Goal: Task Accomplishment & Management: Manage account settings

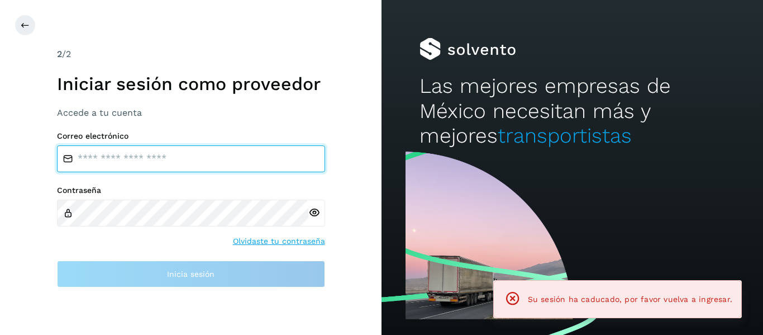
click at [145, 164] on input "email" at bounding box center [191, 158] width 268 height 27
type input "**********"
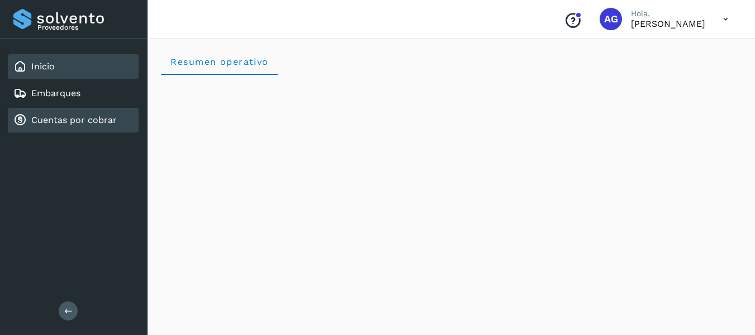
click at [71, 125] on link "Cuentas por cobrar" at bounding box center [73, 119] width 85 height 11
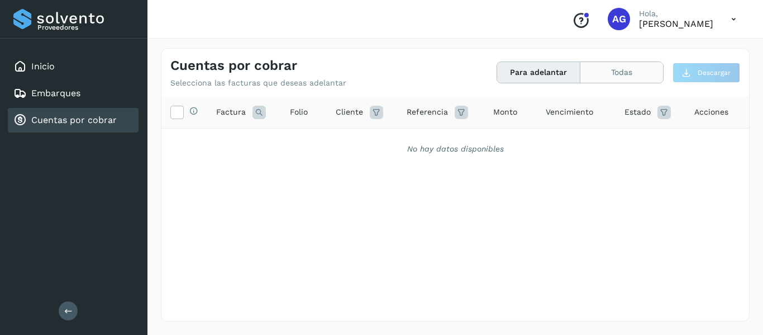
click at [615, 74] on button "Todas" at bounding box center [621, 72] width 83 height 21
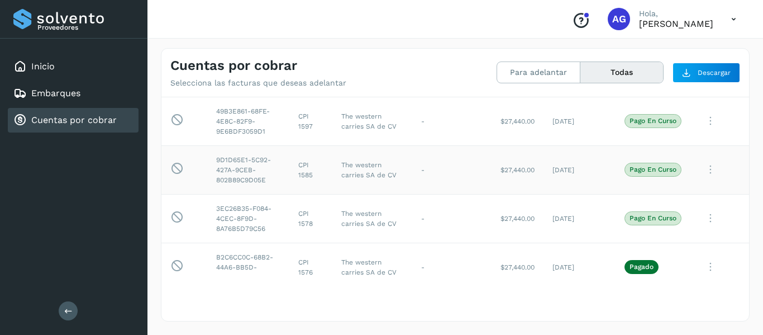
scroll to position [31, 0]
click at [514, 67] on button "Para adelantar" at bounding box center [538, 72] width 83 height 21
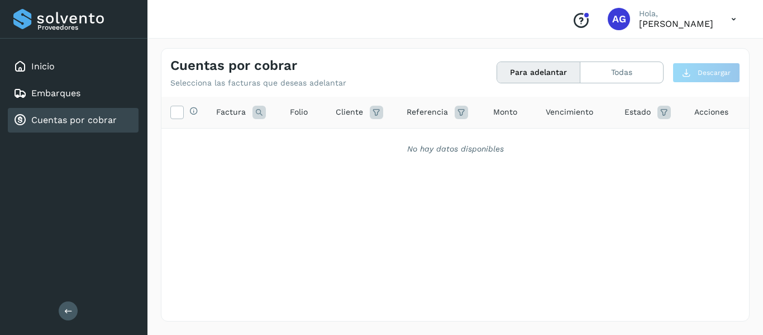
scroll to position [0, 0]
click at [590, 80] on button "Todas" at bounding box center [621, 72] width 83 height 21
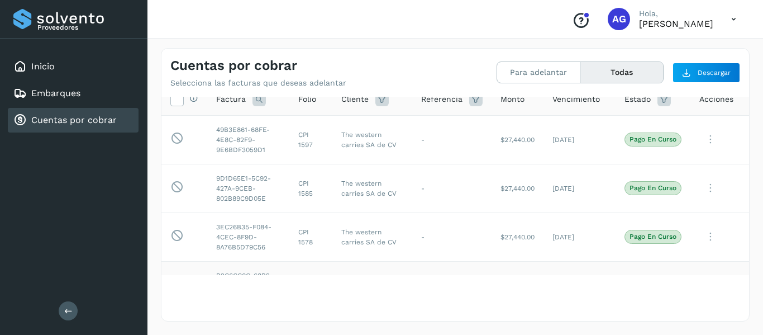
scroll to position [13, 0]
